Goal: Task Accomplishment & Management: Manage account settings

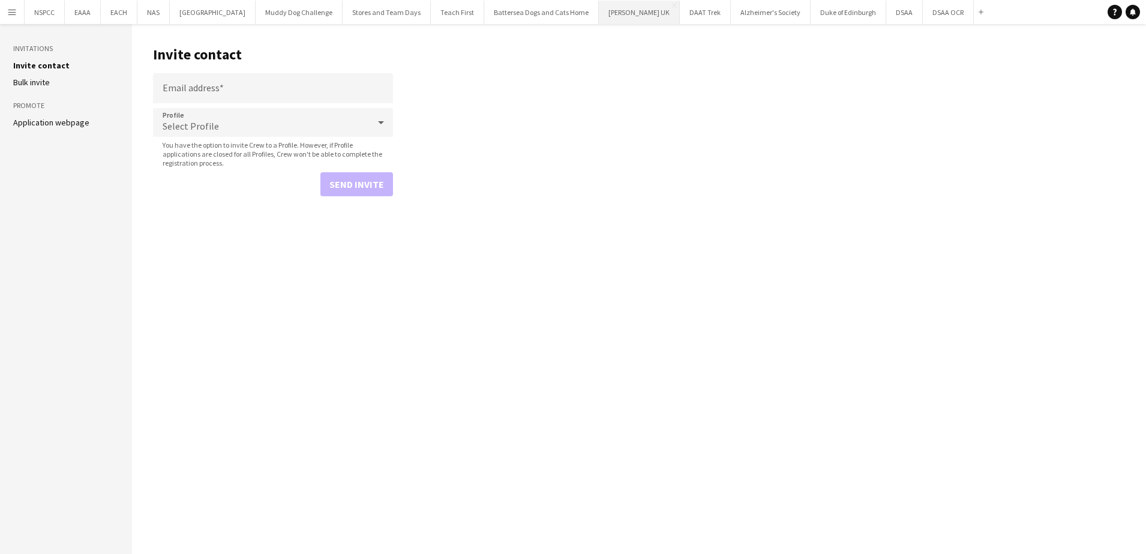
click at [641, 11] on button "Parkinson's UK Close" at bounding box center [639, 12] width 81 height 23
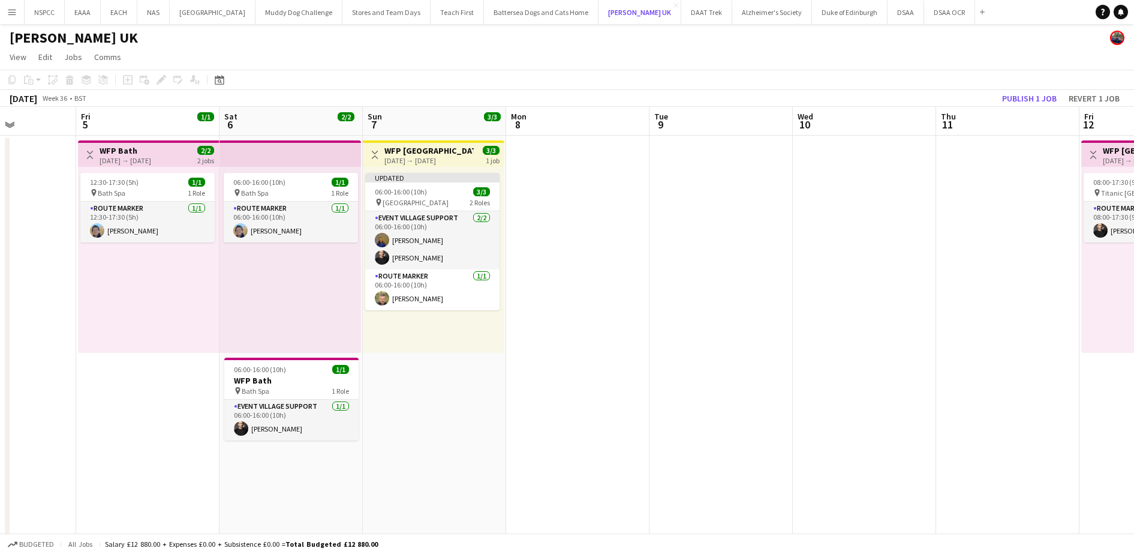
scroll to position [0, 353]
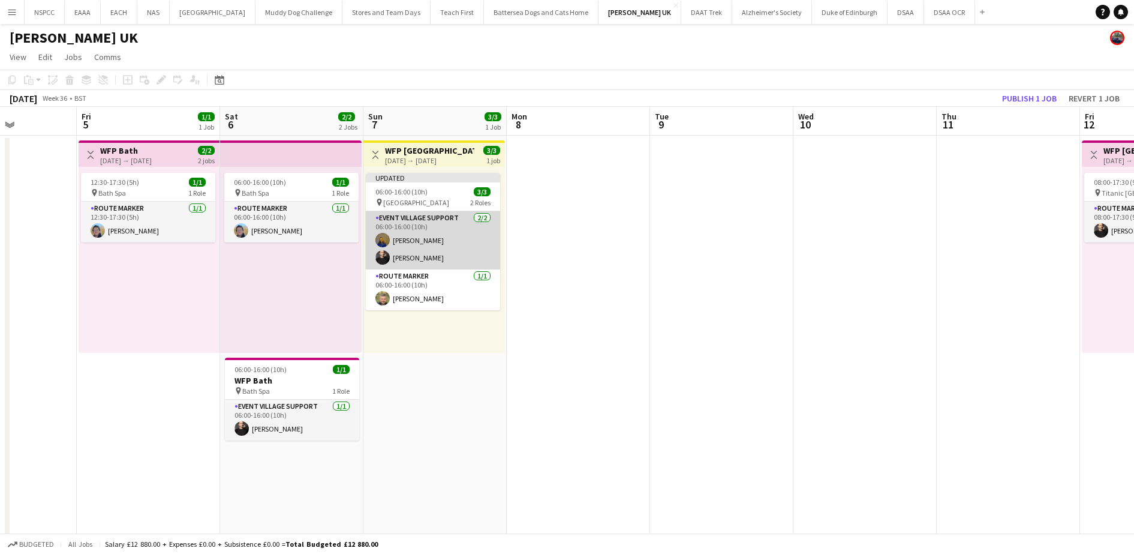
click at [421, 241] on app-card-role "Event Village Support [DATE] 06:00-16:00 (10h) [PERSON_NAME] [PERSON_NAME]" at bounding box center [433, 240] width 134 height 58
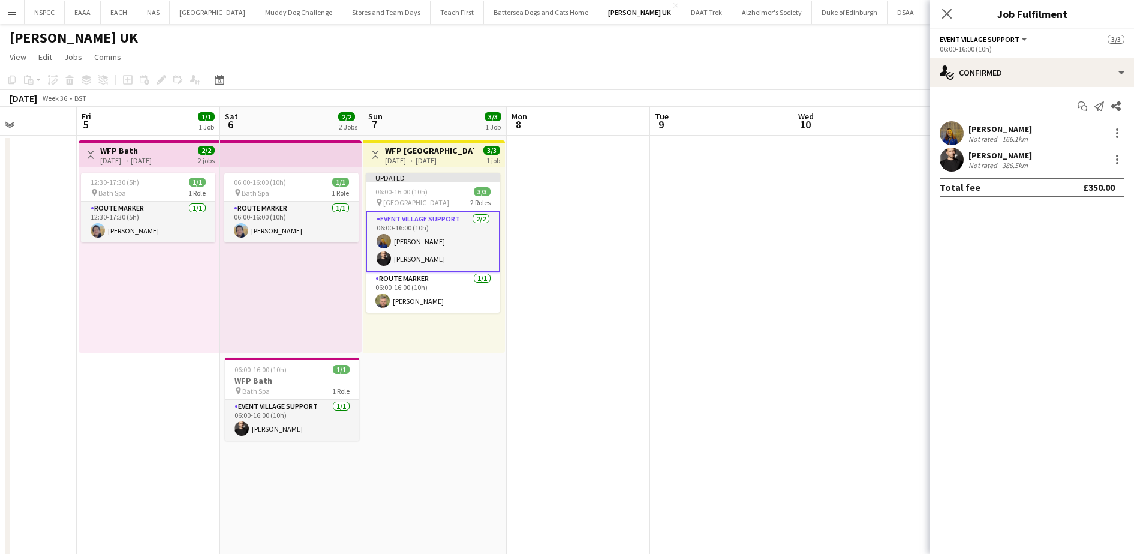
click at [973, 133] on div "[PERSON_NAME]" at bounding box center [1001, 129] width 64 height 11
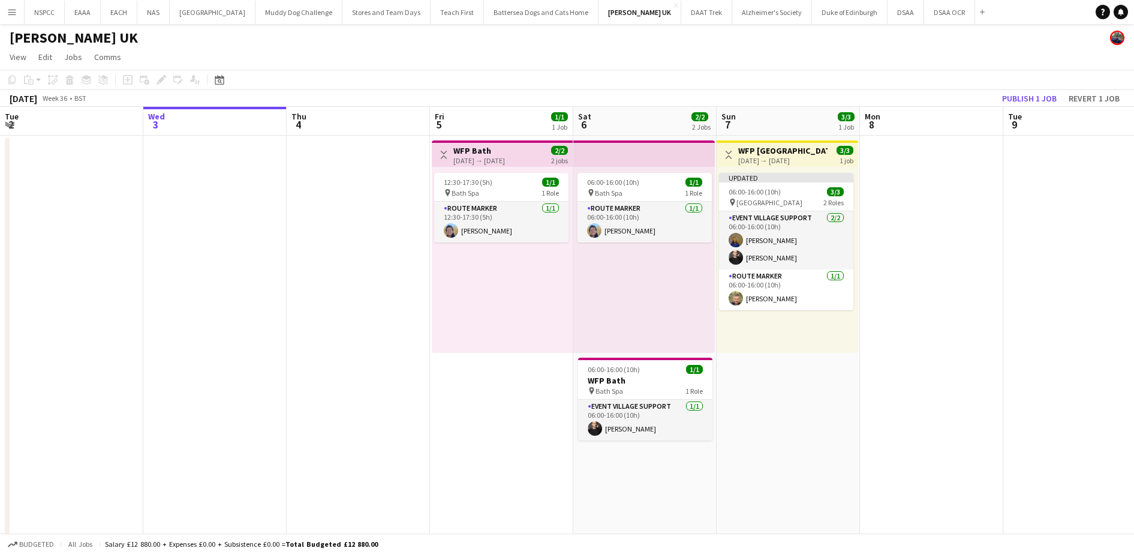
scroll to position [0, 314]
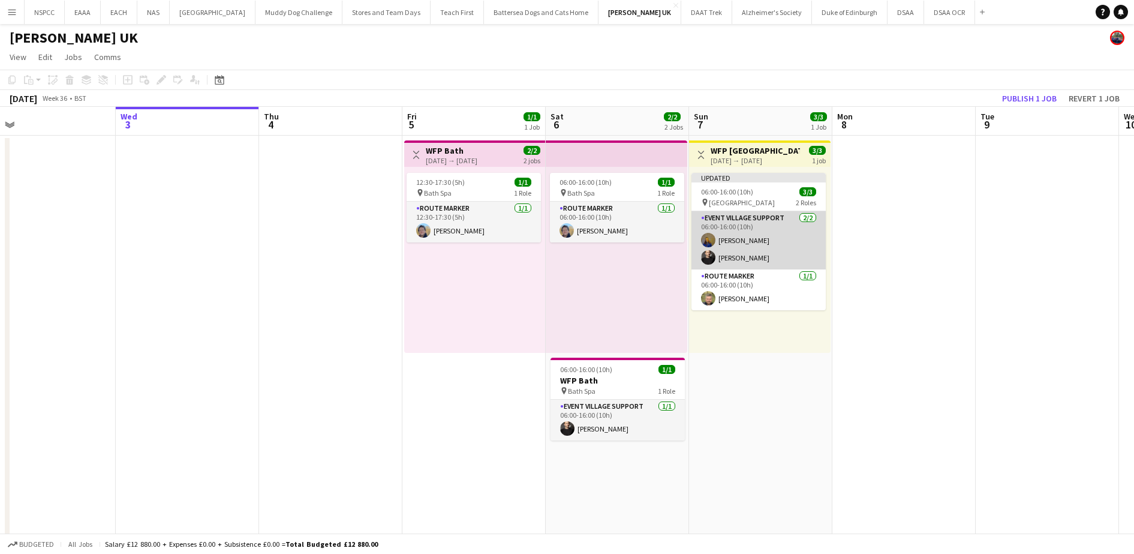
click at [745, 229] on app-card-role "Event Village Support [DATE] 06:00-16:00 (10h) [PERSON_NAME] [PERSON_NAME]" at bounding box center [759, 240] width 134 height 58
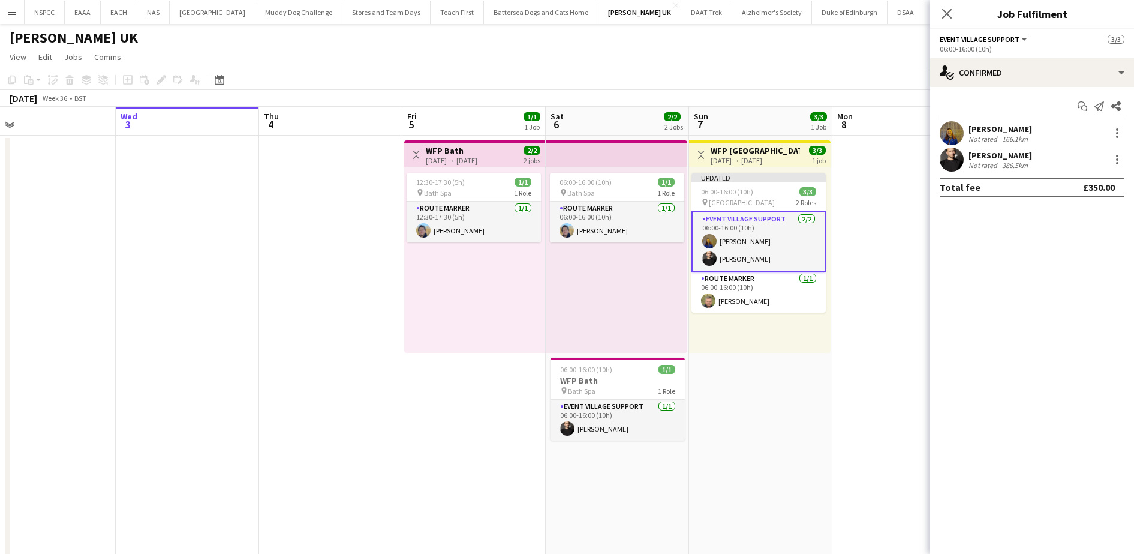
click at [1018, 128] on div "[PERSON_NAME]" at bounding box center [1001, 129] width 64 height 11
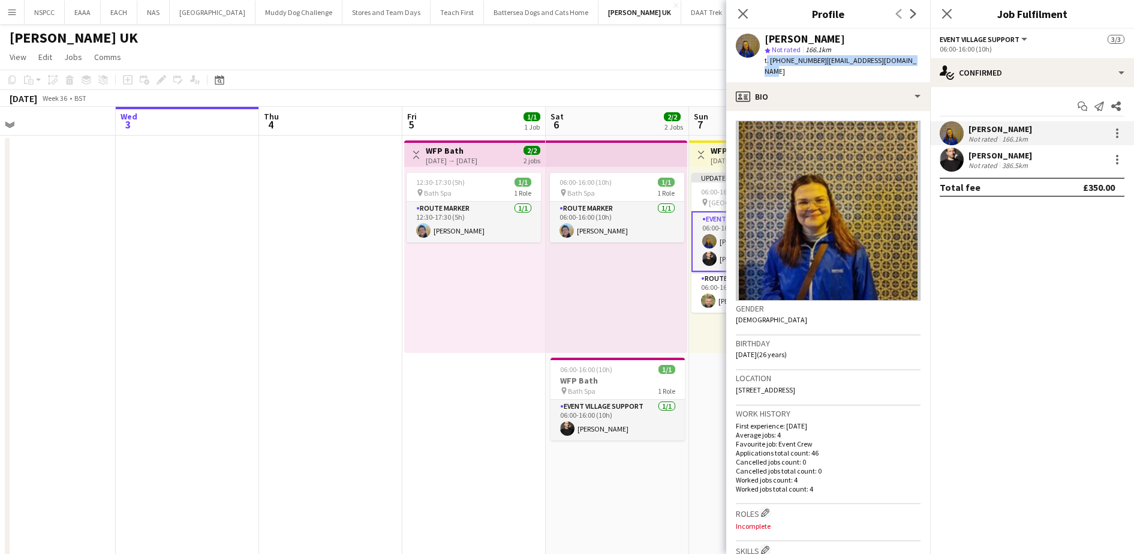
drag, startPoint x: 916, startPoint y: 59, endPoint x: 766, endPoint y: 61, distance: 150.0
click at [766, 61] on div "[PERSON_NAME] star Not rated 166.1km t. [PHONE_NUMBER] | [EMAIL_ADDRESS][DOMAIN…" at bounding box center [828, 55] width 204 height 53
copy div "t. [PHONE_NUMBER] | [EMAIL_ADDRESS][DOMAIN_NAME]"
click at [502, 384] on app-date-cell "Toggle View WFP Bath [DATE] → [DATE] 2/2 2 jobs 12:30-17:30 (5h) 1/1 pin Bath S…" at bounding box center [473, 409] width 143 height 547
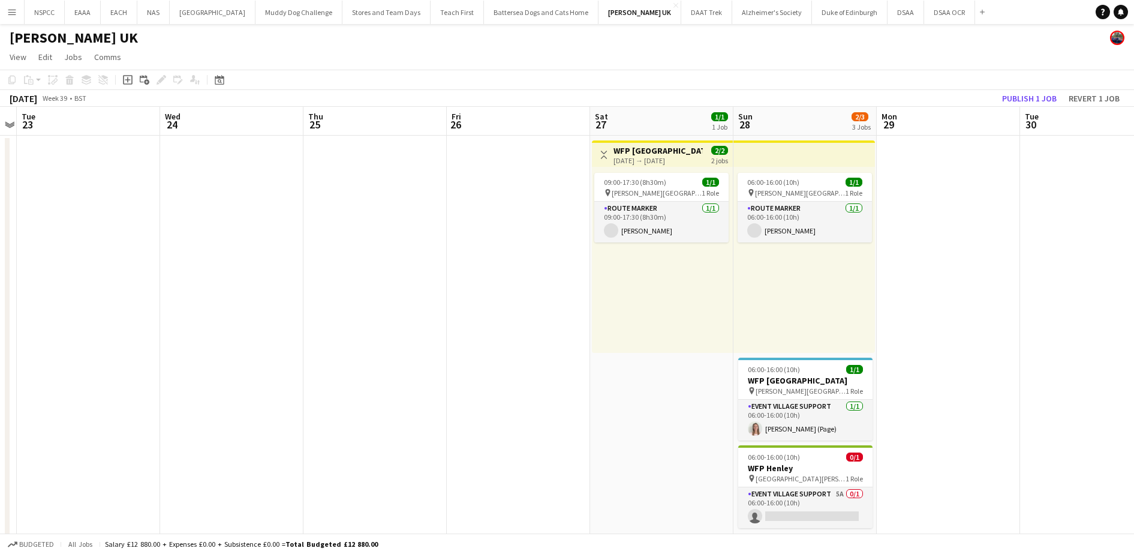
scroll to position [0, 413]
click at [826, 500] on app-card-role "Event Village Support 5A 0/1 06:00-16:00 (10h) single-neutral-actions" at bounding box center [806, 507] width 134 height 41
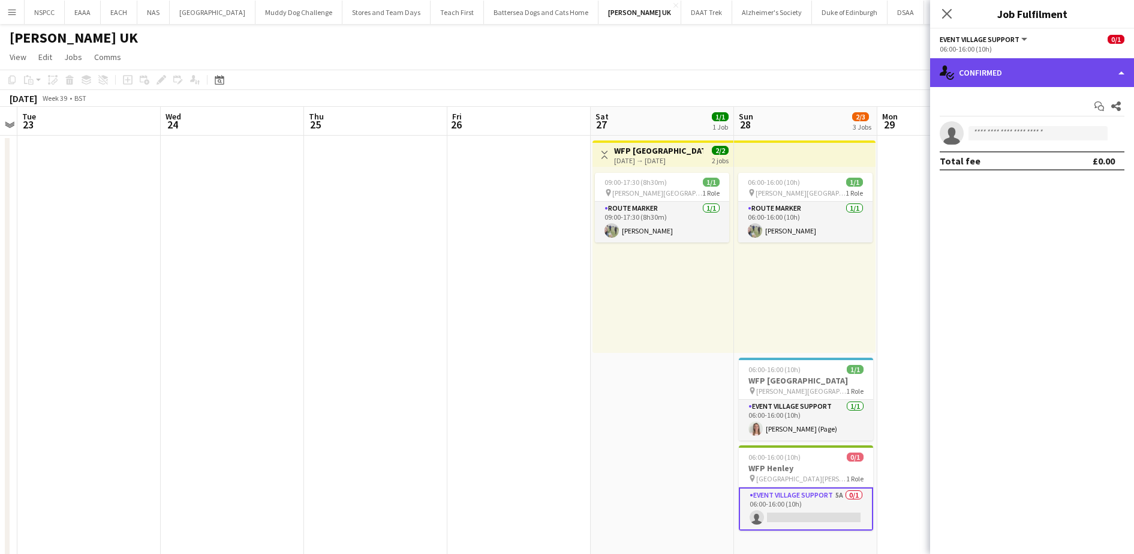
click at [1008, 78] on div "single-neutral-actions-check-2 Confirmed" at bounding box center [1032, 72] width 204 height 29
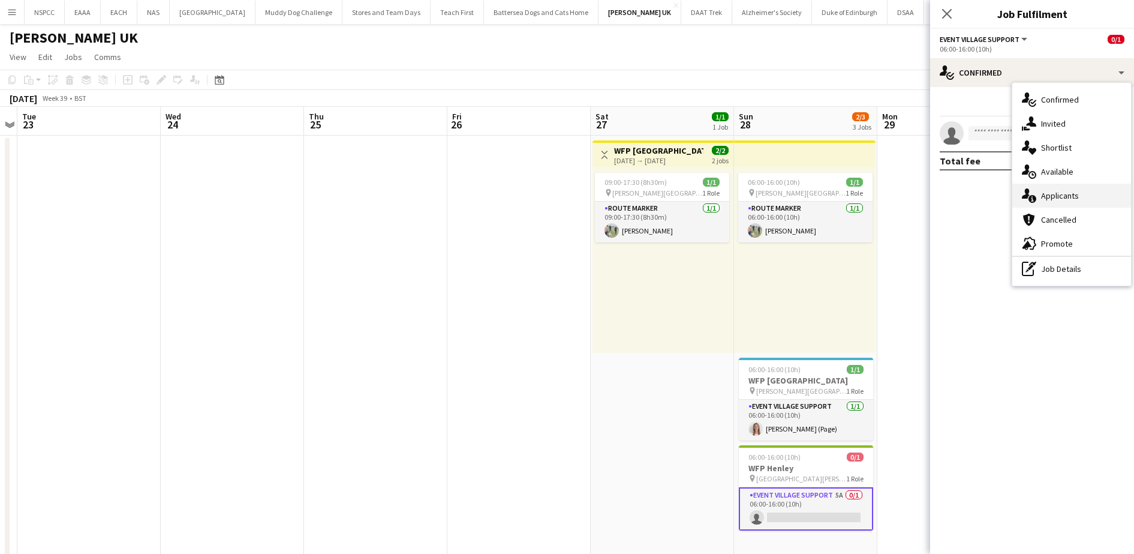
click at [1054, 194] on span "Applicants" at bounding box center [1060, 195] width 38 height 11
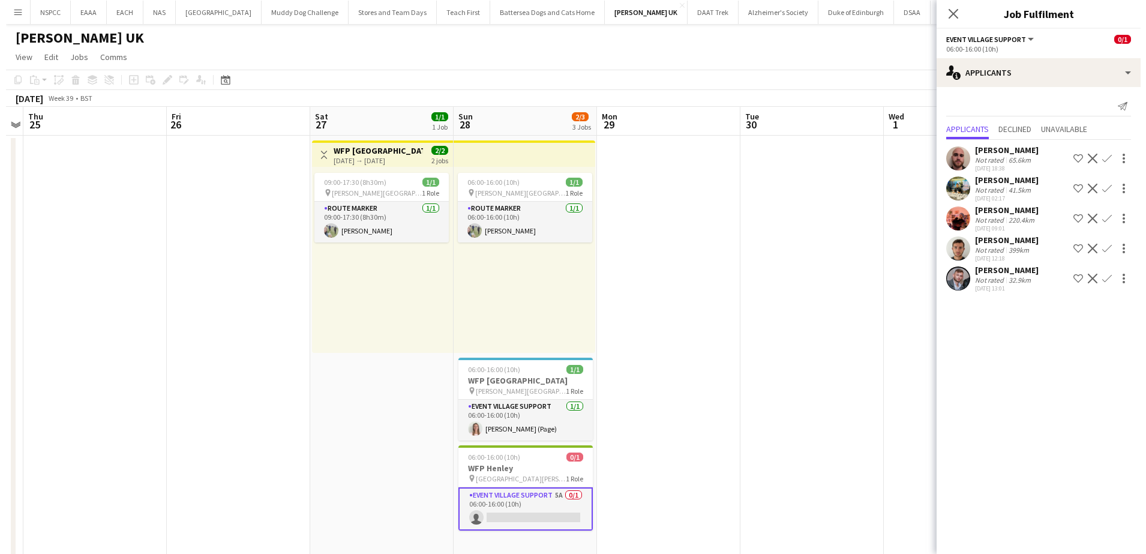
scroll to position [0, 396]
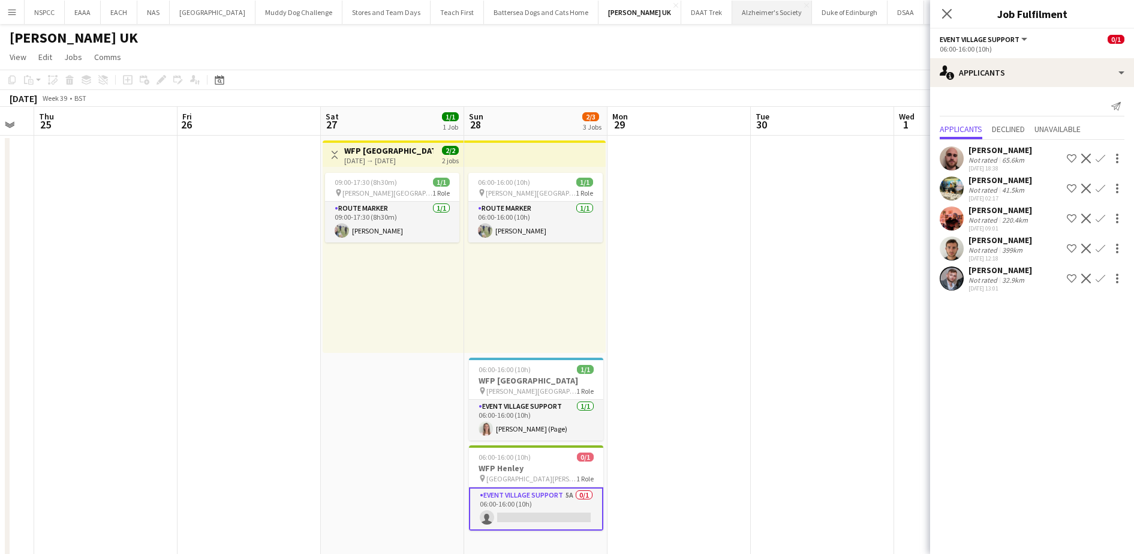
click at [743, 15] on button "Alzheimer's Society Close" at bounding box center [772, 12] width 80 height 23
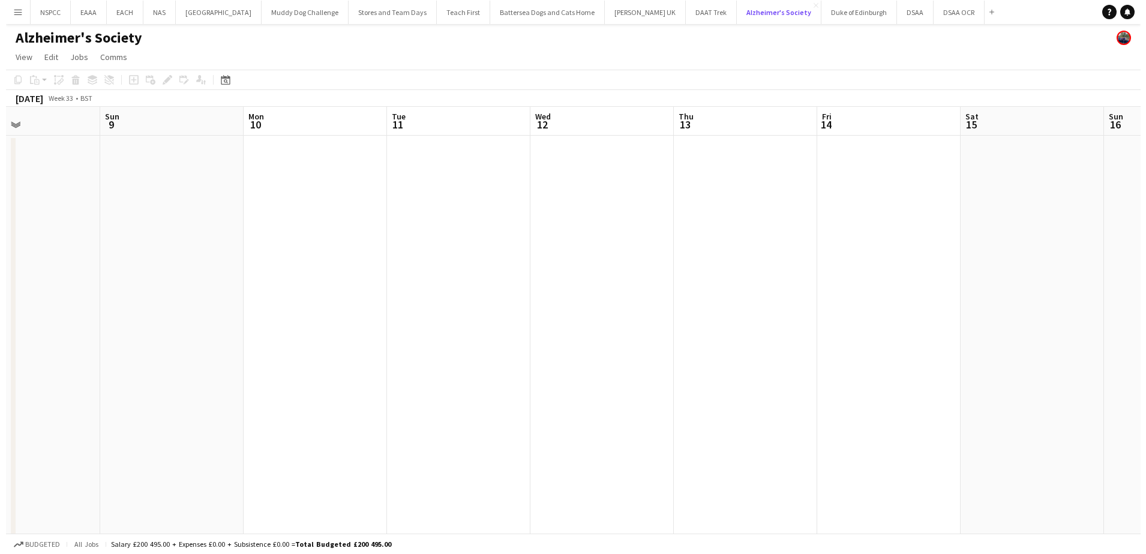
scroll to position [0, 314]
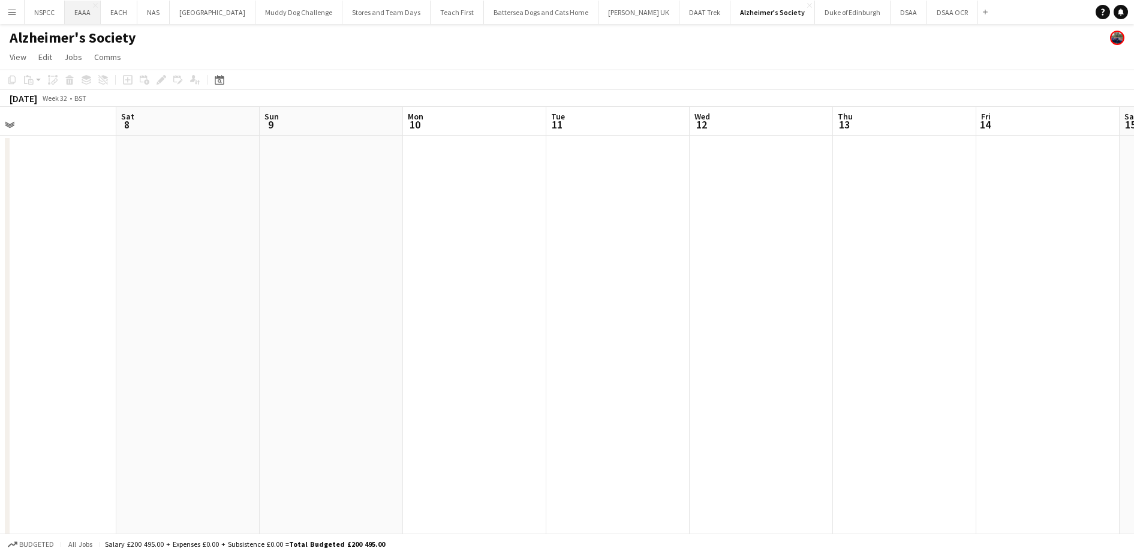
click at [76, 8] on button "EAAA Close" at bounding box center [83, 12] width 36 height 23
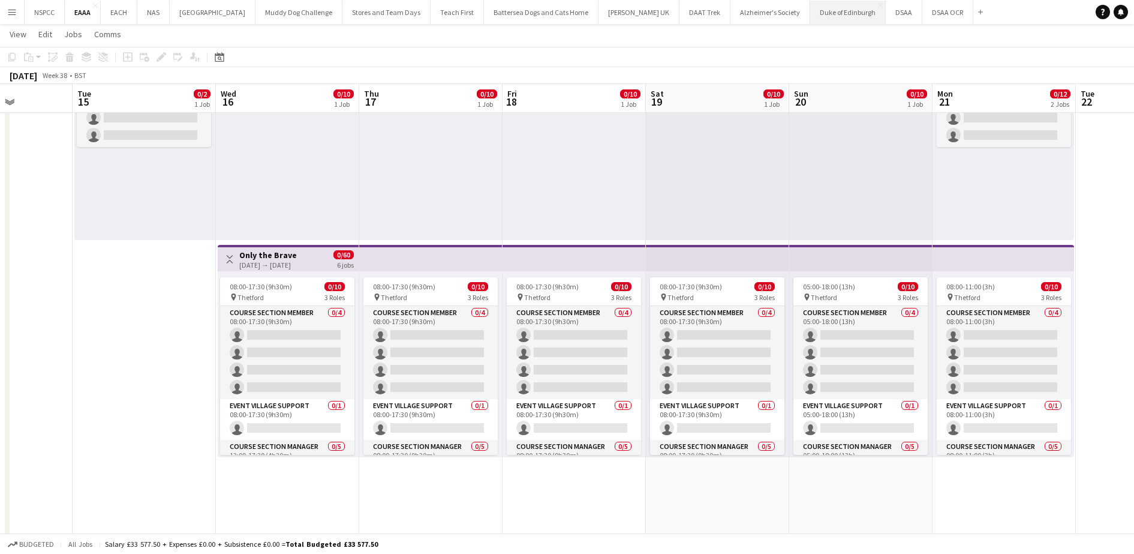
click at [827, 15] on button "Duke of Edinburgh Close" at bounding box center [848, 12] width 76 height 23
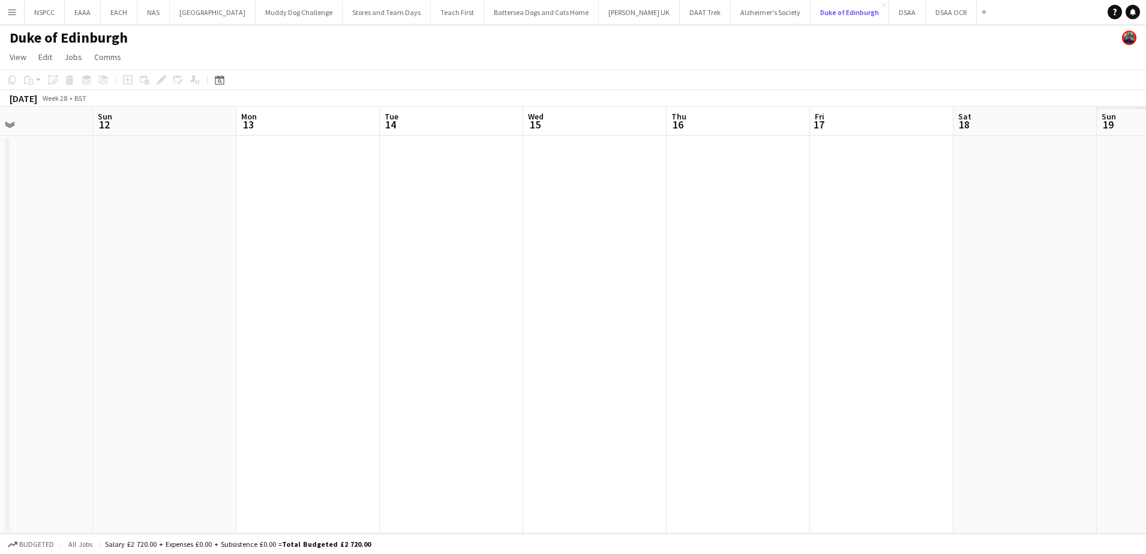
scroll to position [0, 465]
